Goal: Information Seeking & Learning: Learn about a topic

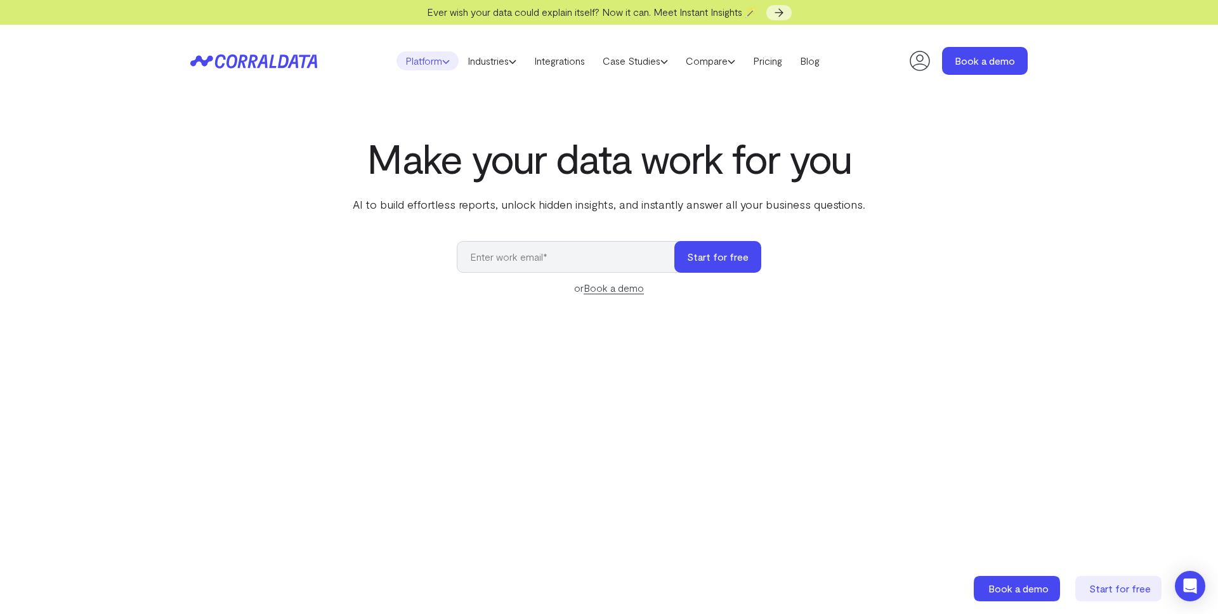
click at [442, 62] on icon at bounding box center [446, 62] width 8 height 8
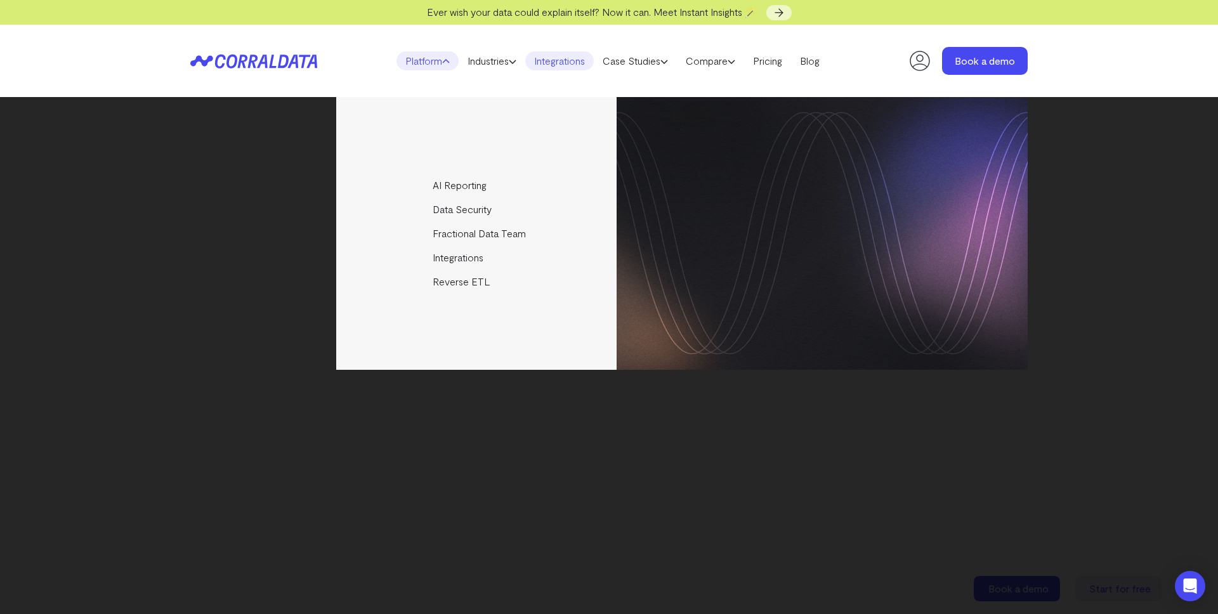
click at [588, 57] on link "Integrations" at bounding box center [559, 60] width 68 height 19
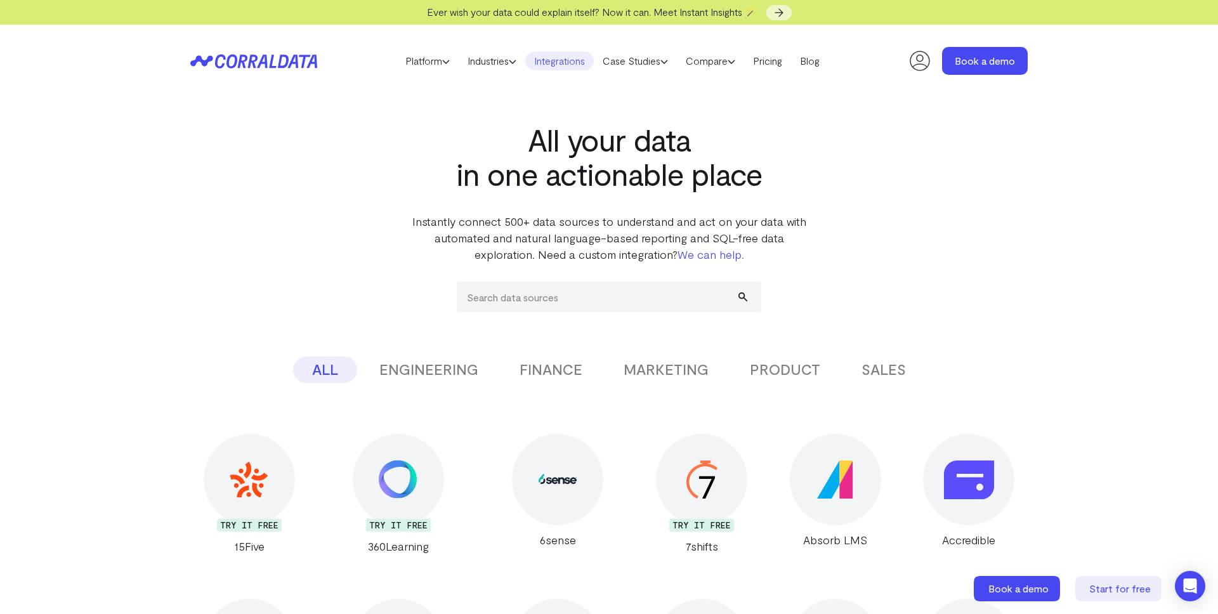
click at [414, 49] on header "Platform AI Reporting Use AI to effortlessly answer any business questions from…" at bounding box center [608, 61] width 837 height 72
click at [413, 57] on link "Platform" at bounding box center [427, 60] width 62 height 19
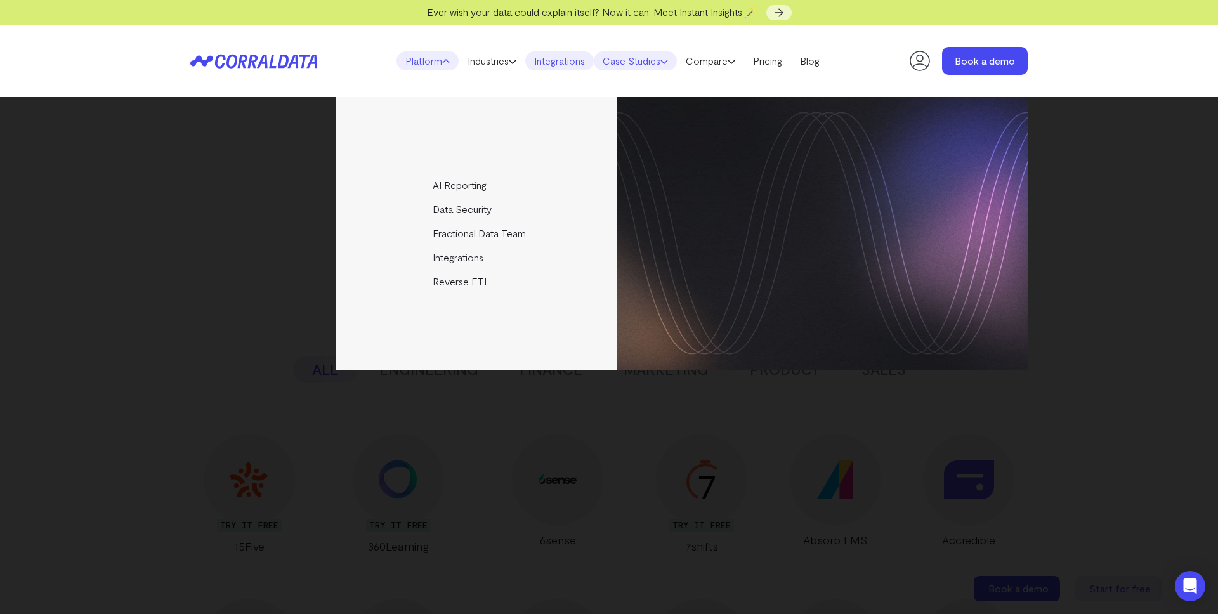
click at [637, 60] on link "Case Studies" at bounding box center [635, 60] width 83 height 19
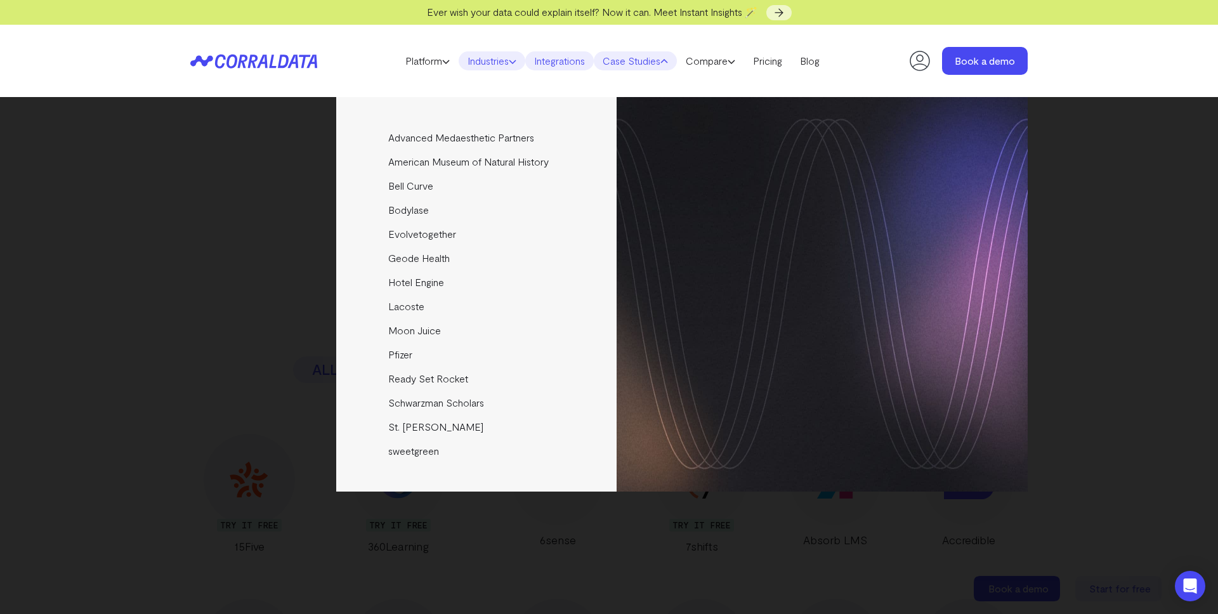
click at [493, 53] on link "Industries" at bounding box center [491, 60] width 67 height 19
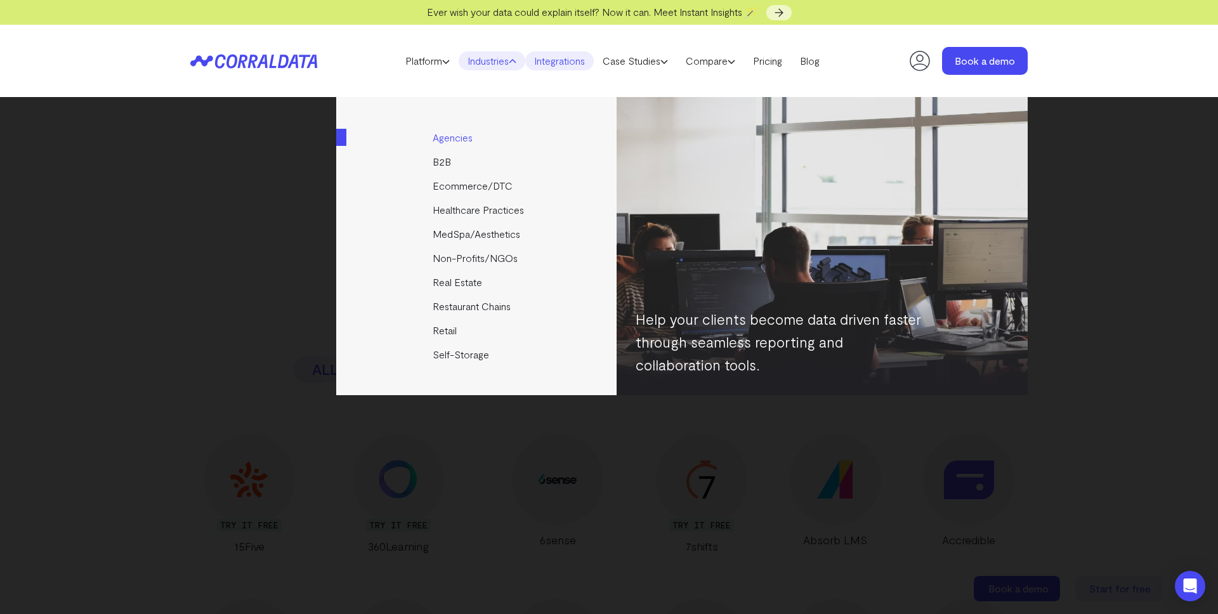
click at [458, 136] on link "Agencies" at bounding box center [477, 138] width 282 height 24
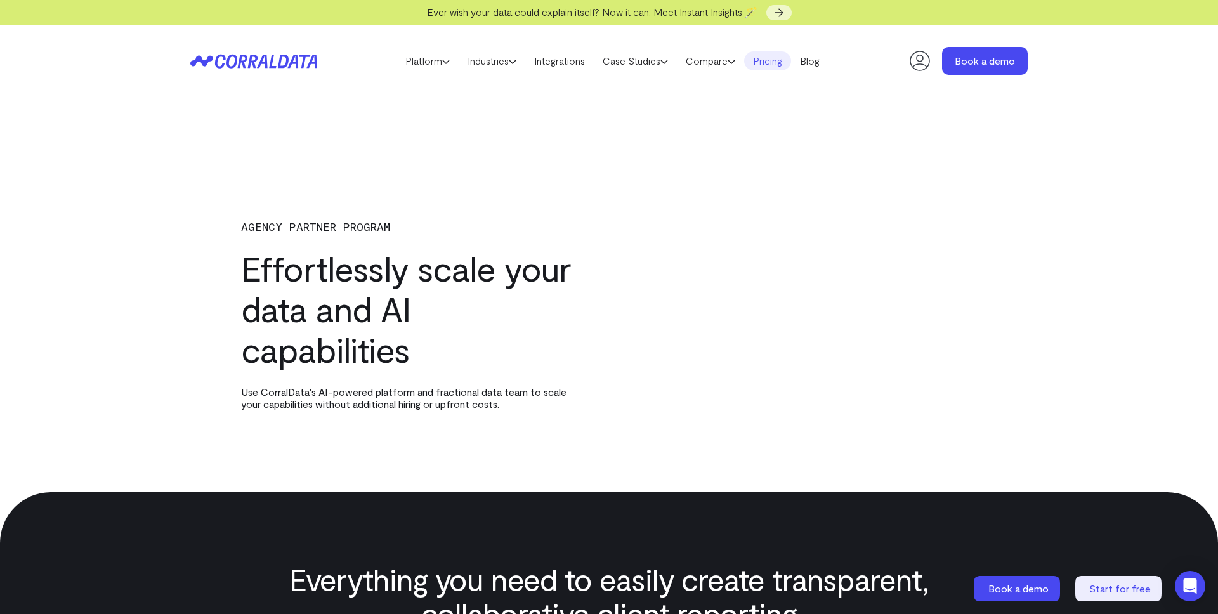
click at [781, 64] on link "Pricing" at bounding box center [767, 60] width 47 height 19
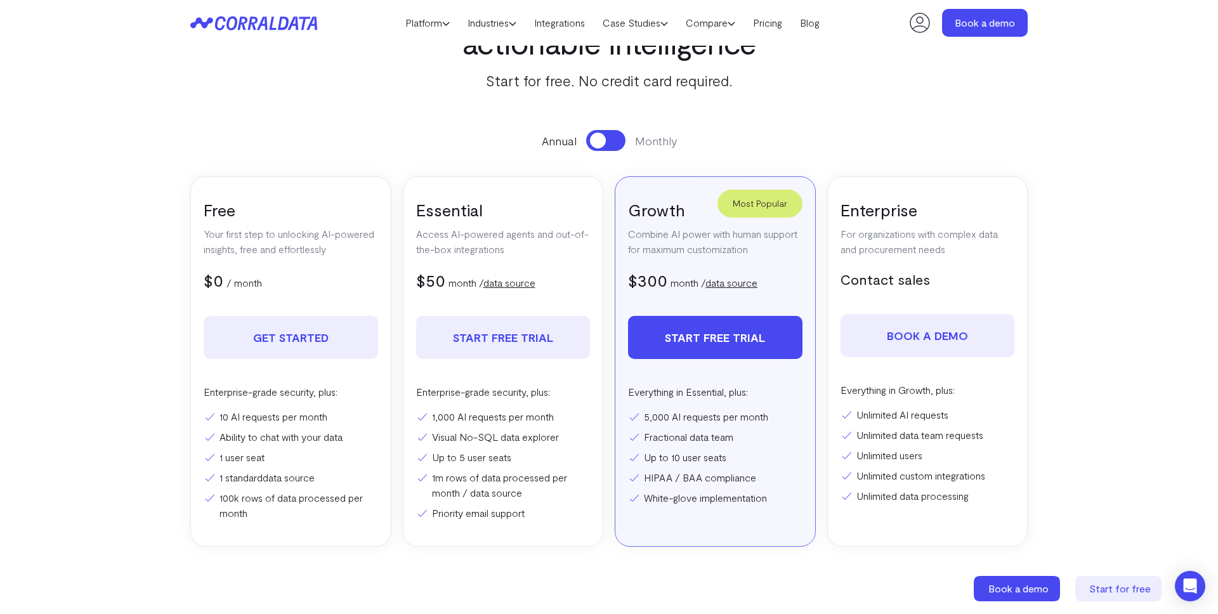
scroll to position [124, 0]
click at [333, 453] on li "1 user seat" at bounding box center [291, 455] width 174 height 15
drag, startPoint x: 514, startPoint y: 442, endPoint x: 504, endPoint y: 447, distance: 11.3
click at [514, 443] on li "Visual No-SQL data explorer" at bounding box center [503, 435] width 174 height 15
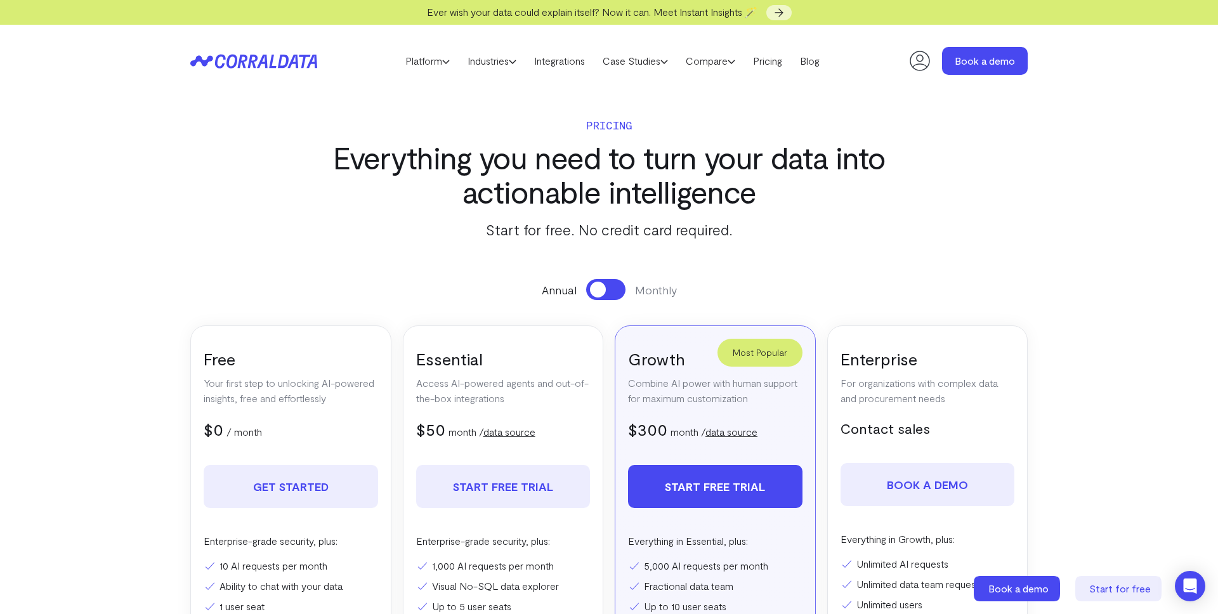
click at [606, 286] on button at bounding box center [605, 289] width 39 height 21
click at [606, 286] on span at bounding box center [614, 290] width 16 height 16
click at [606, 286] on button at bounding box center [605, 289] width 39 height 21
click at [606, 286] on span at bounding box center [614, 290] width 16 height 16
click at [606, 286] on button at bounding box center [605, 289] width 39 height 21
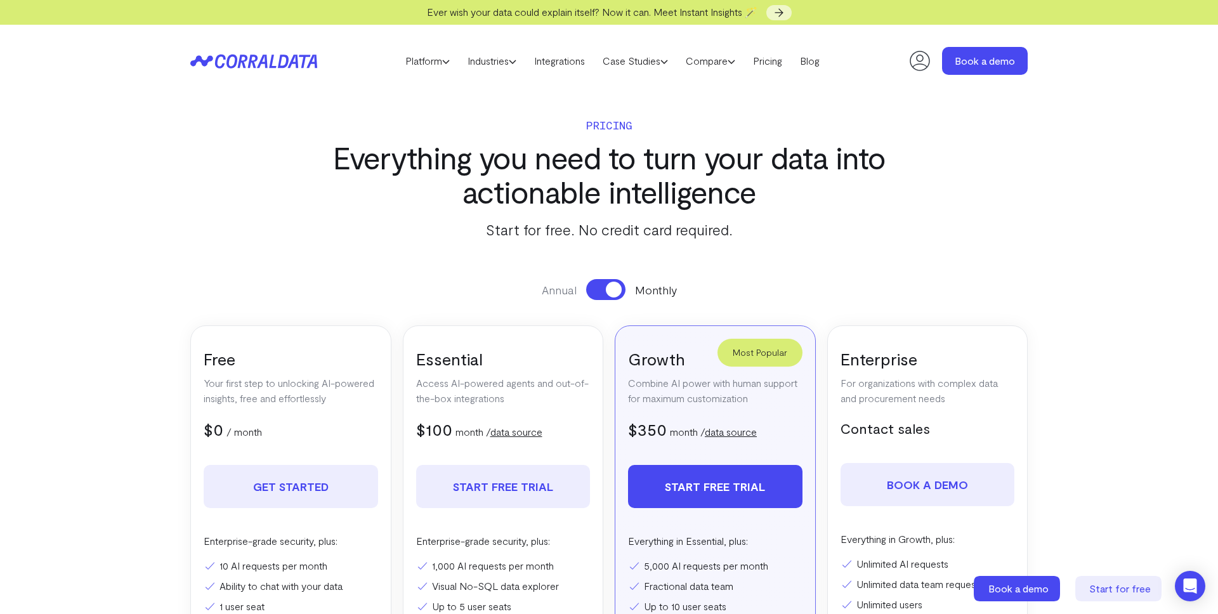
click at [606, 286] on span at bounding box center [614, 290] width 16 height 16
click at [606, 286] on button at bounding box center [605, 289] width 39 height 21
click at [606, 286] on span at bounding box center [614, 290] width 16 height 16
click at [414, 254] on section "Pricing Everything you need to turn your data into actionable intelligence Star…" at bounding box center [608, 421] width 913 height 649
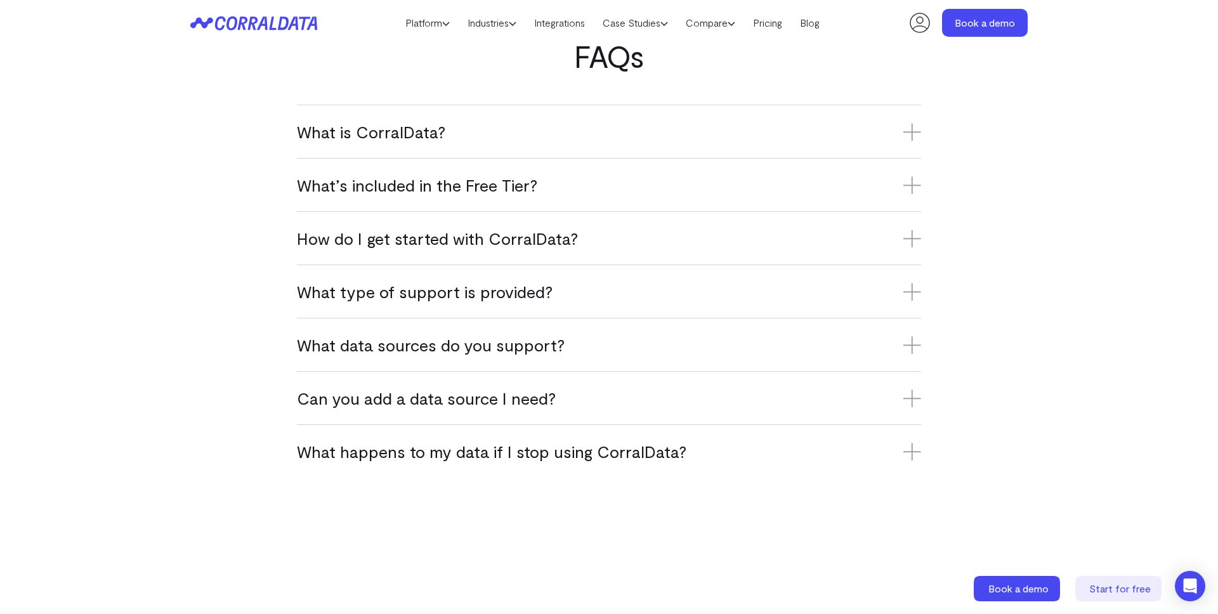
scroll to position [789, 0]
click at [455, 457] on h3 "What happens to my data if I stop using CorralData?" at bounding box center [609, 449] width 624 height 21
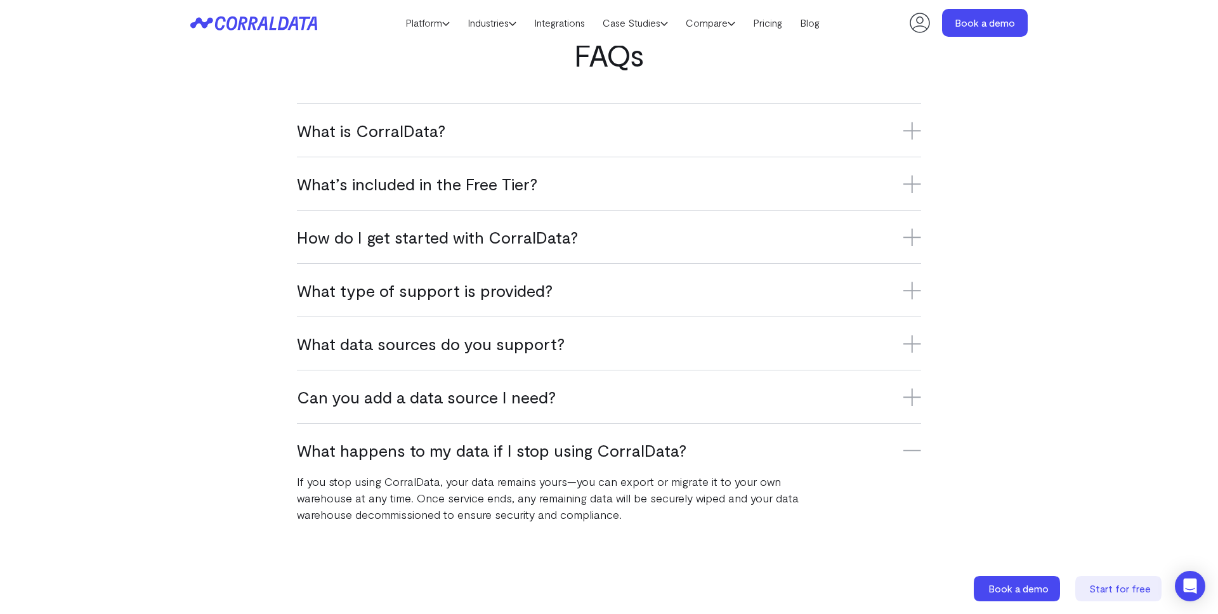
click at [424, 447] on h3 "What happens to my data if I stop using CorralData?" at bounding box center [609, 449] width 624 height 21
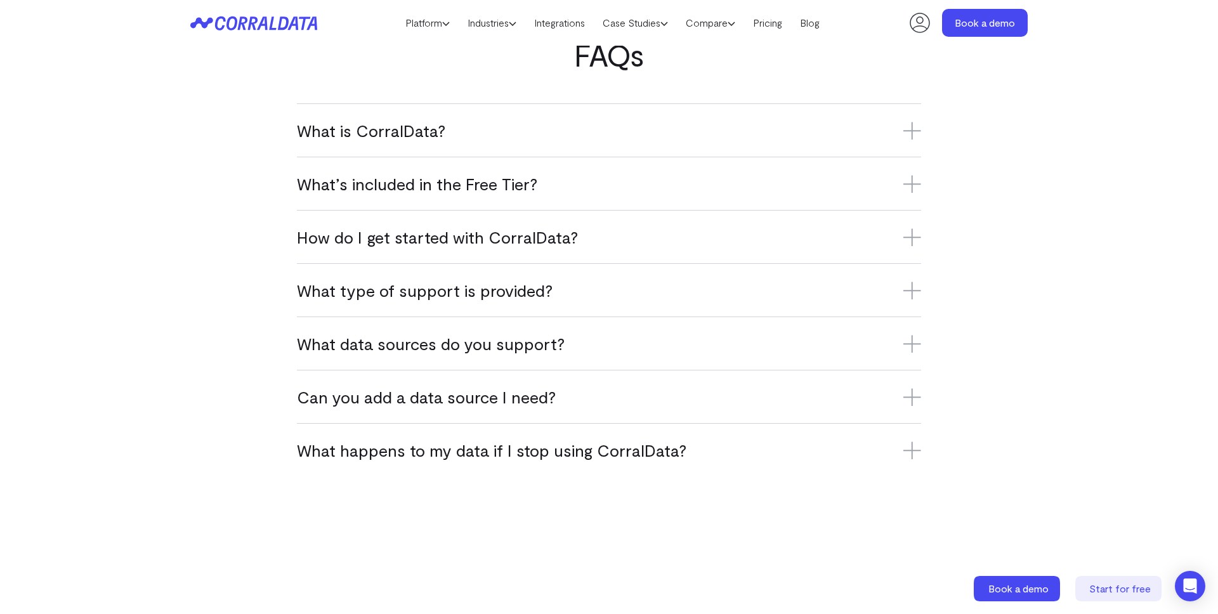
click at [393, 384] on div "Can you add a data source I need? Yes, we’re constantly adding new integrations…" at bounding box center [609, 396] width 624 height 53
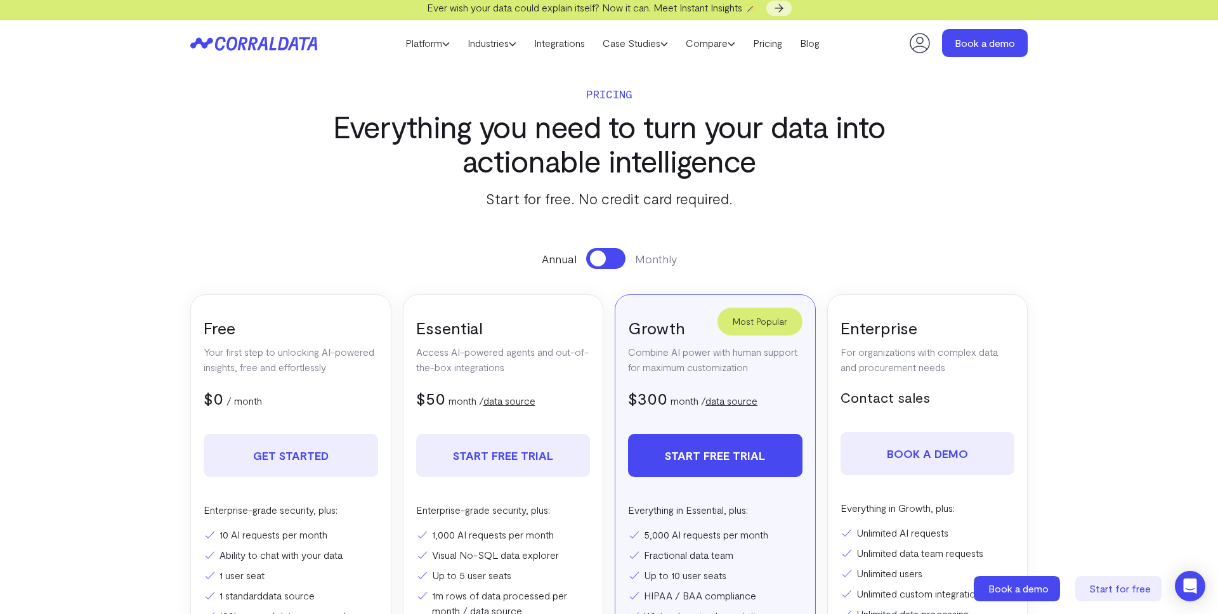
scroll to position [0, 0]
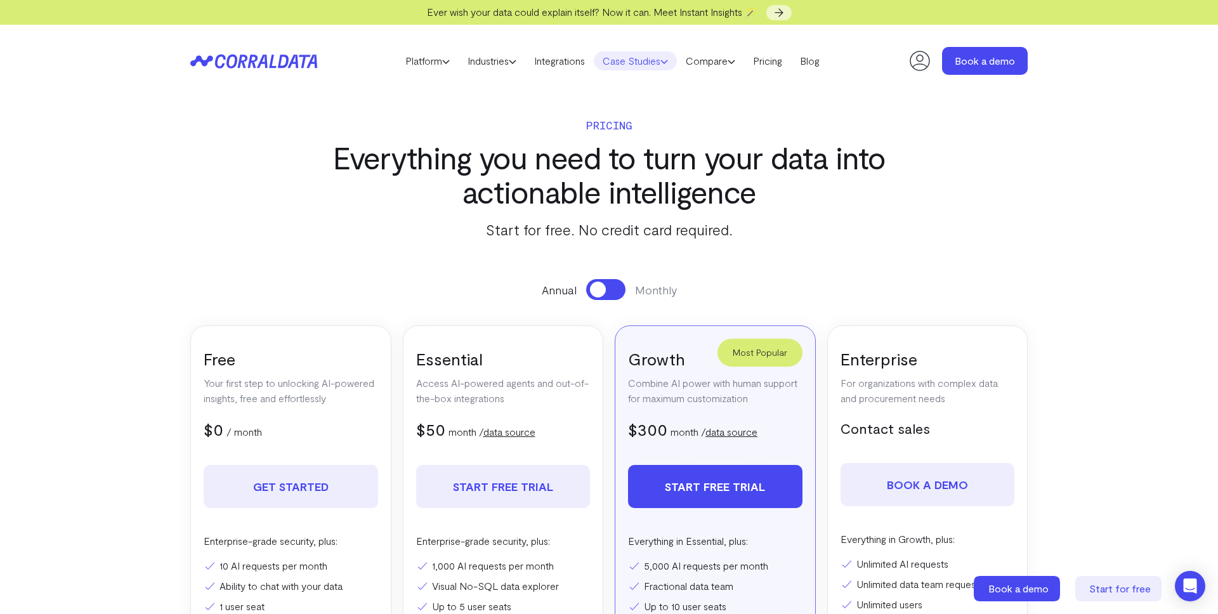
click at [625, 60] on link "Case Studies" at bounding box center [635, 60] width 83 height 19
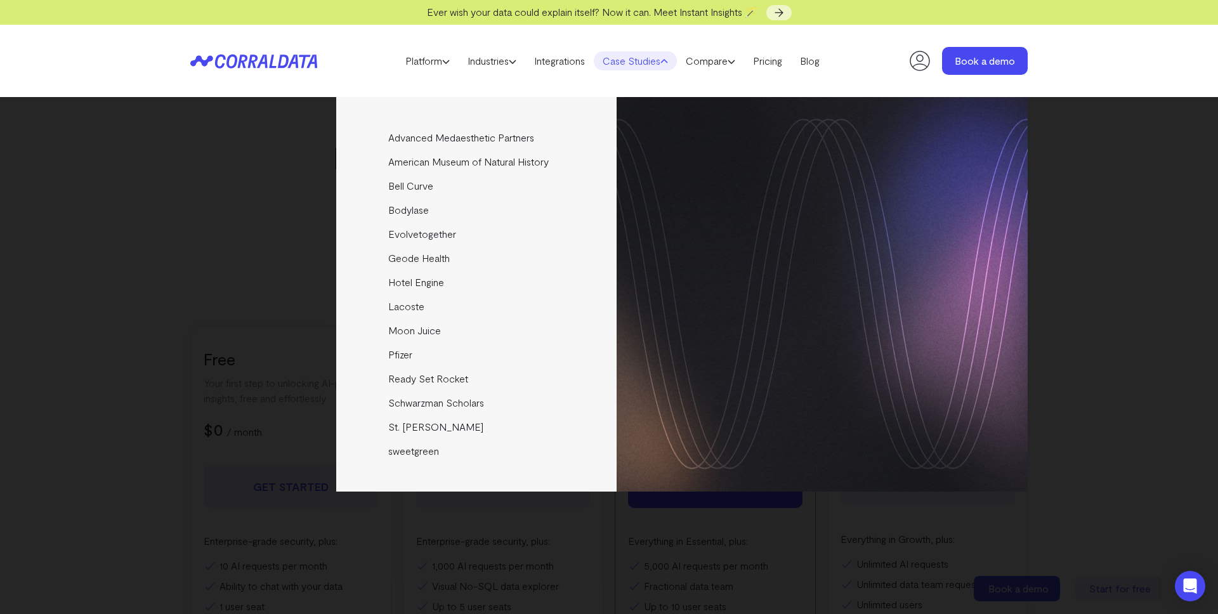
click at [266, 169] on div "Advanced Medaesthetic Partners See how AMP scaled profitability and enhanced pa…" at bounding box center [608, 294] width 837 height 394
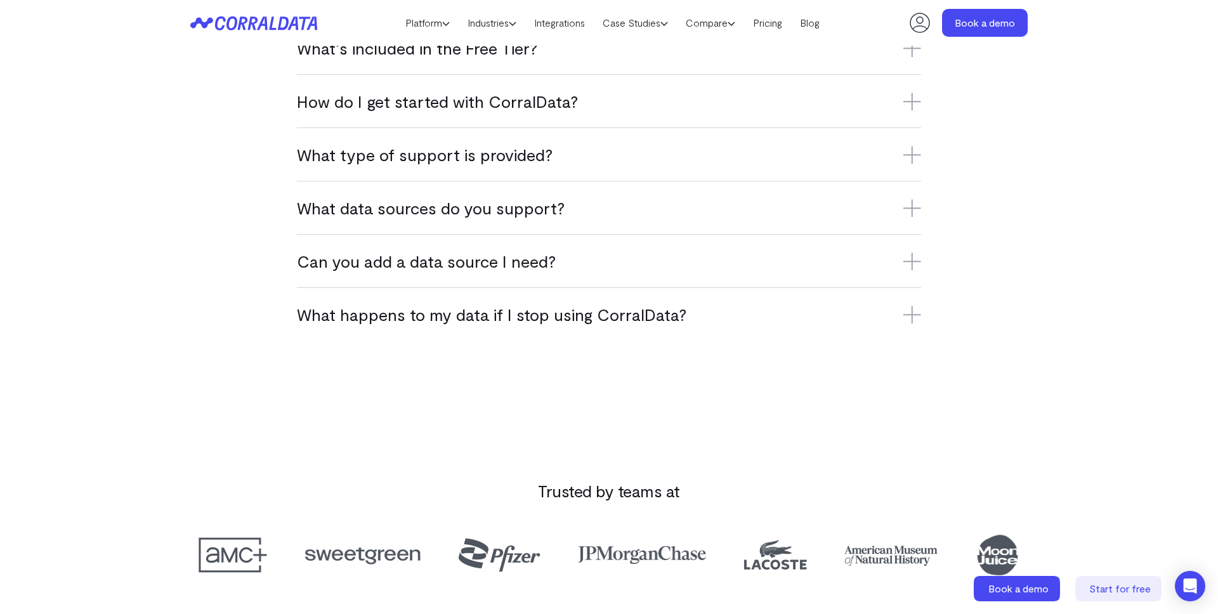
scroll to position [802, 0]
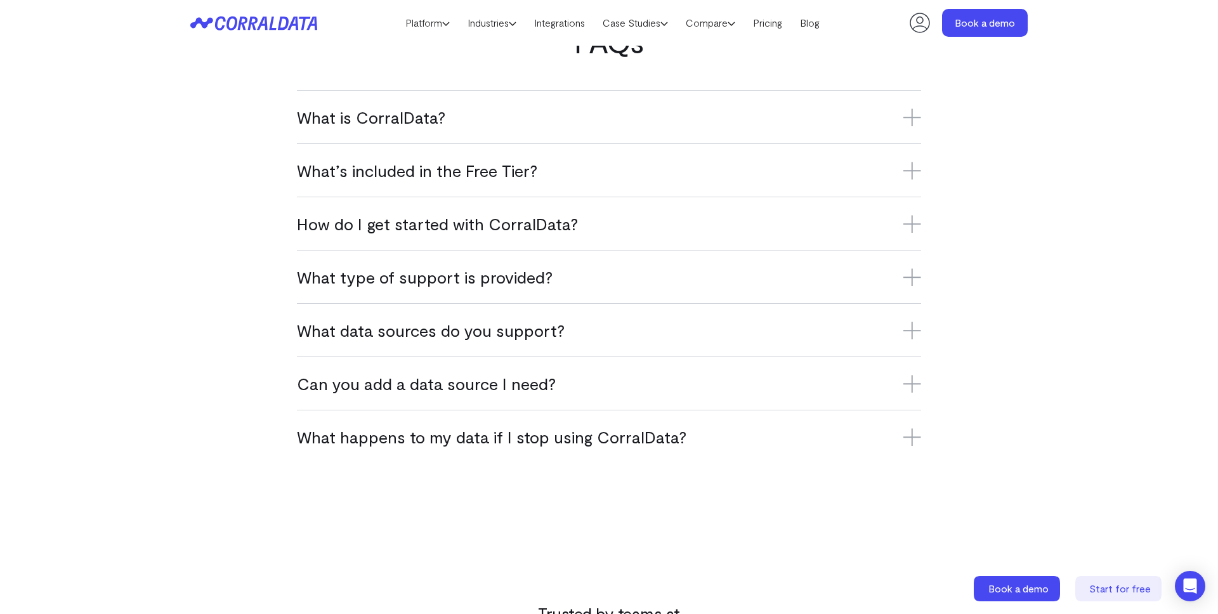
click at [397, 224] on h3 "How do I get started with CorralData?" at bounding box center [609, 223] width 624 height 21
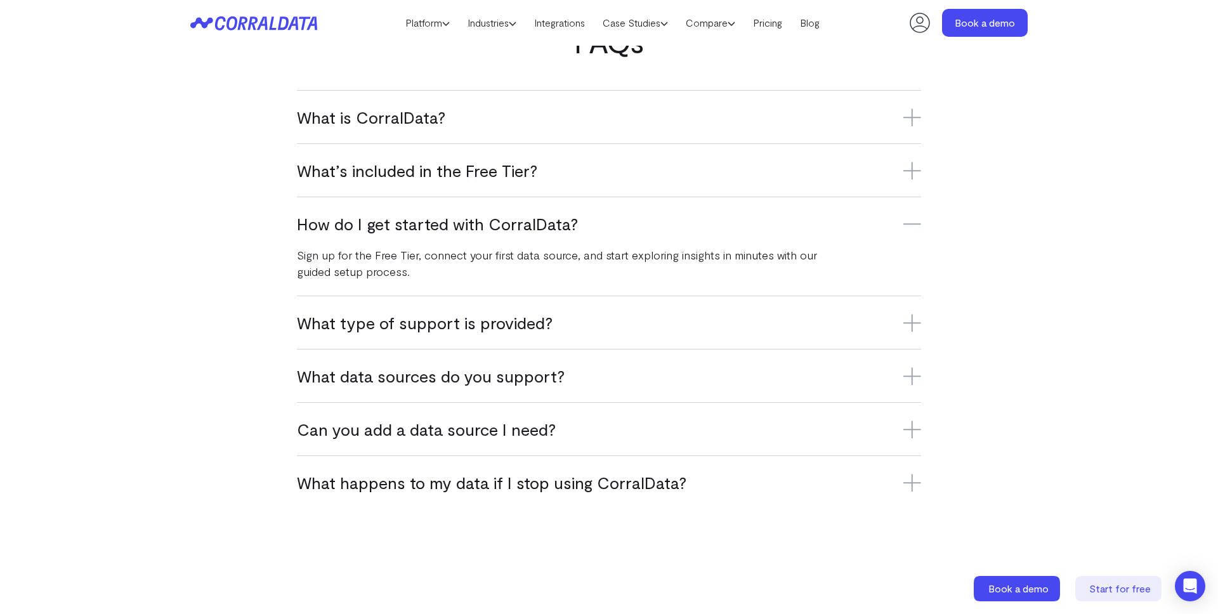
click at [368, 122] on h3 "What is CorralData?" at bounding box center [609, 117] width 624 height 21
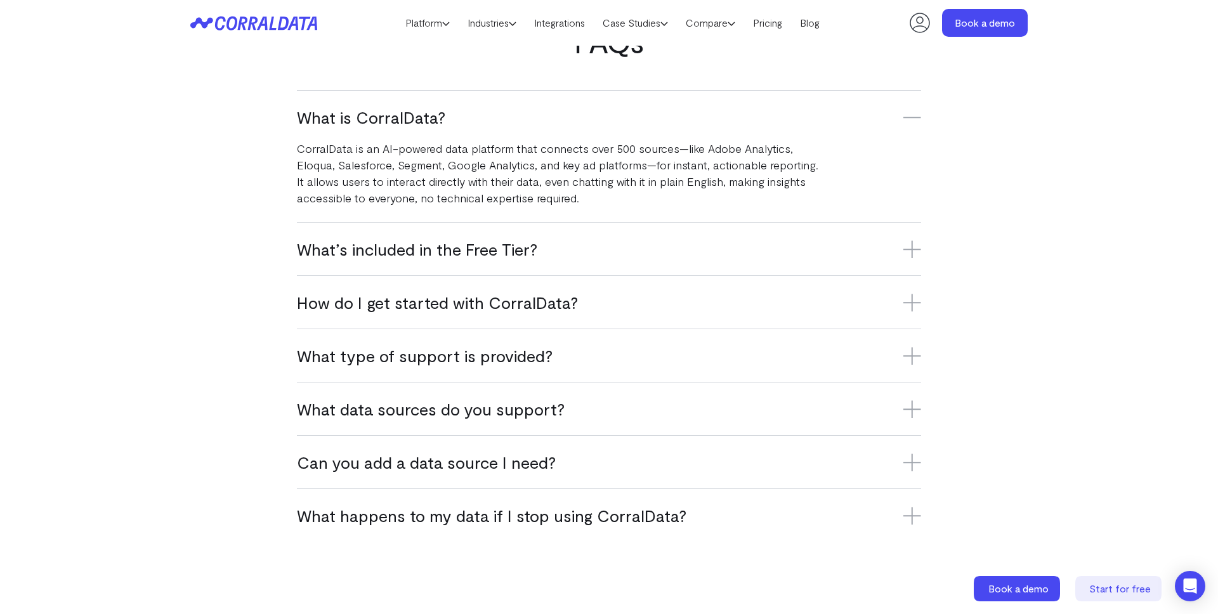
click at [244, 221] on div "FAQs What is CorralData? CorralData is an AI-powered data platform that connect…" at bounding box center [608, 282] width 913 height 517
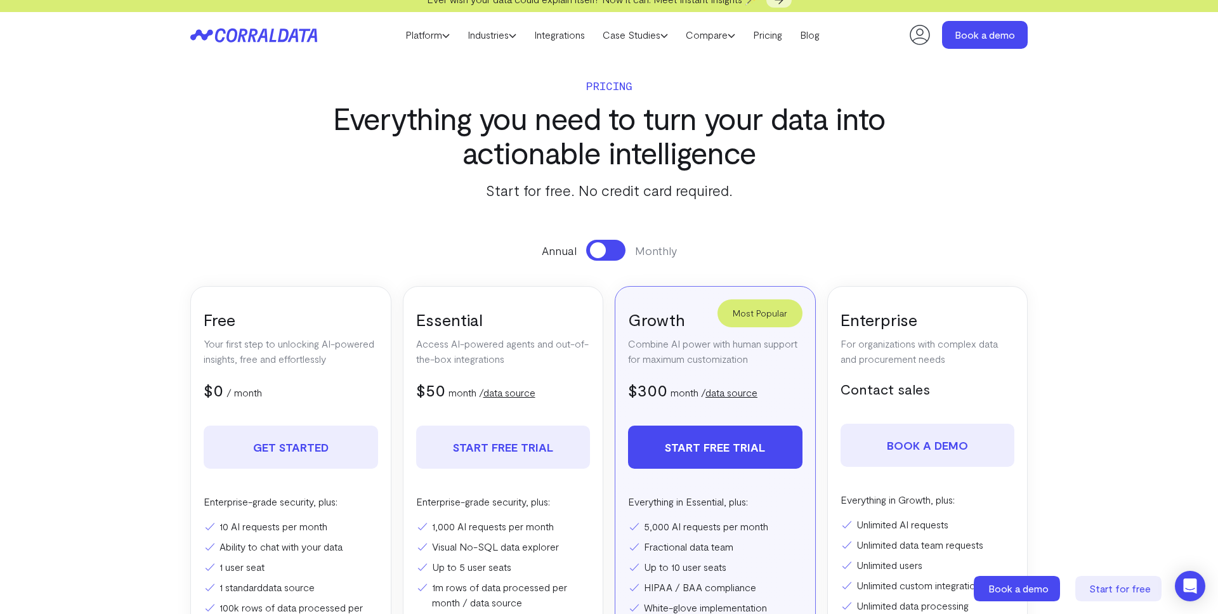
scroll to position [0, 0]
